Goal: Download file/media

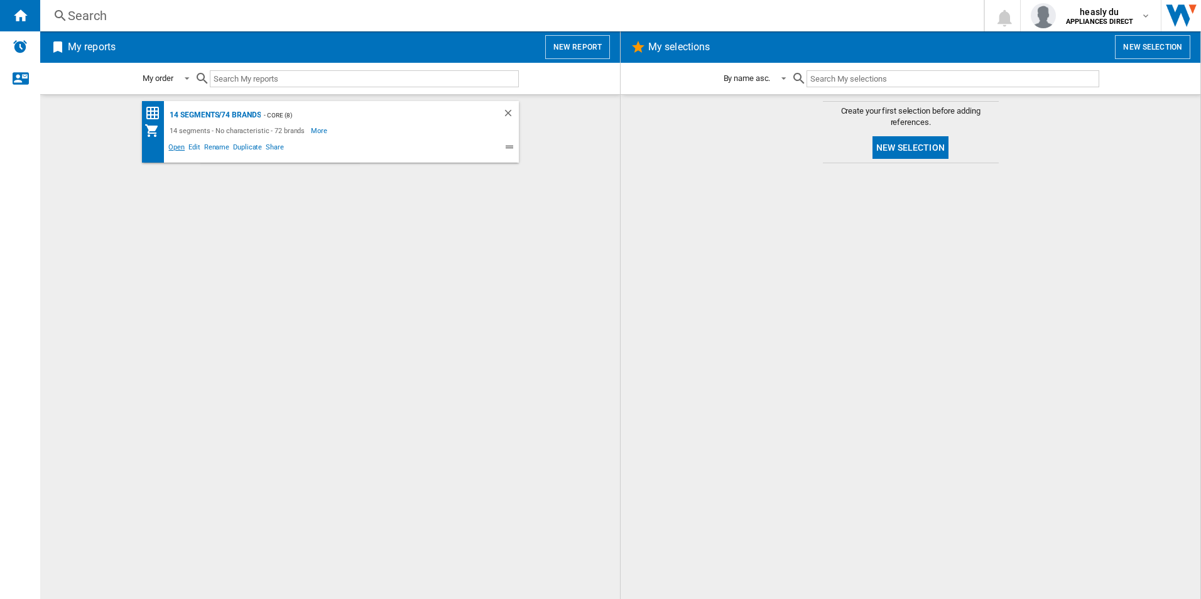
click at [181, 145] on span "Open" at bounding box center [177, 148] width 20 height 15
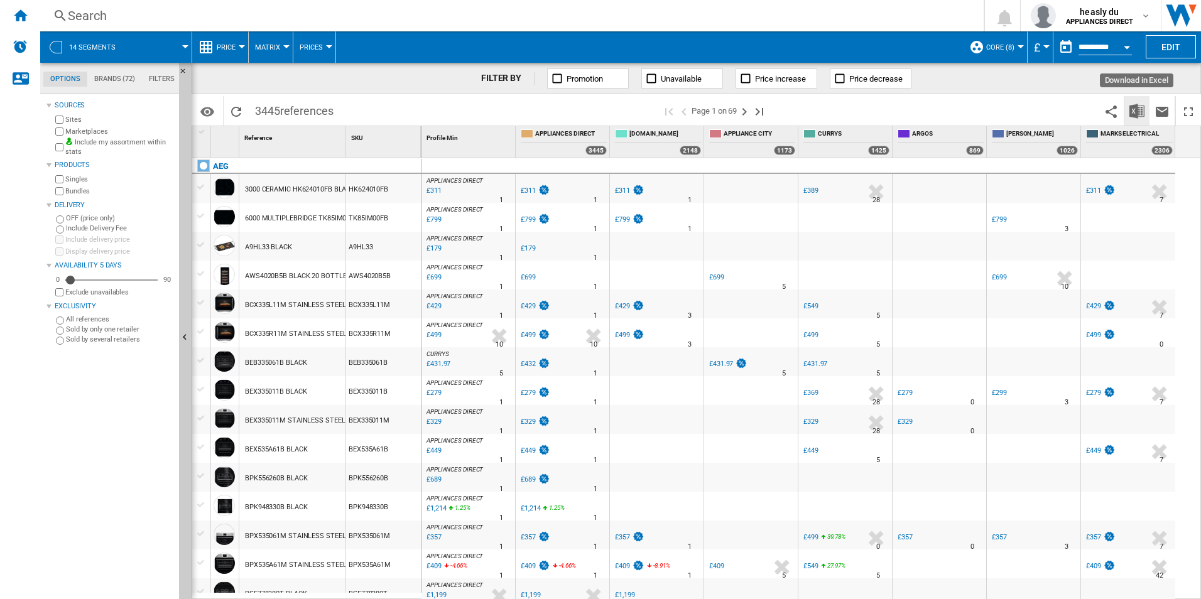
click at [1133, 111] on img "Download in Excel" at bounding box center [1137, 111] width 15 height 15
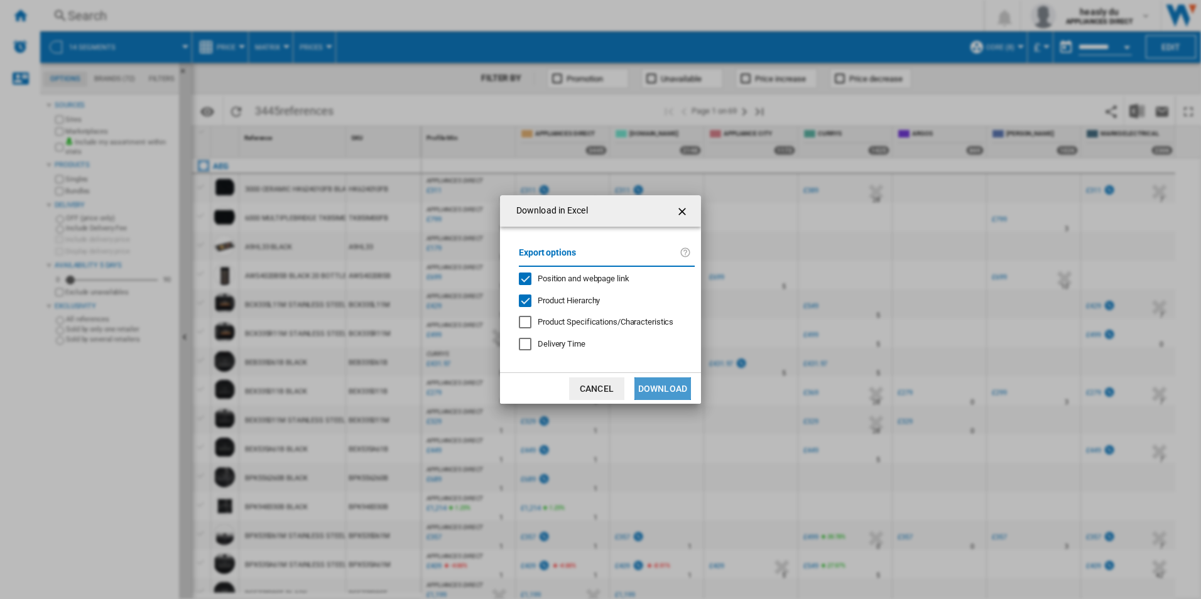
click at [681, 384] on button "Download" at bounding box center [663, 389] width 57 height 23
